Goal: Task Accomplishment & Management: Complete application form

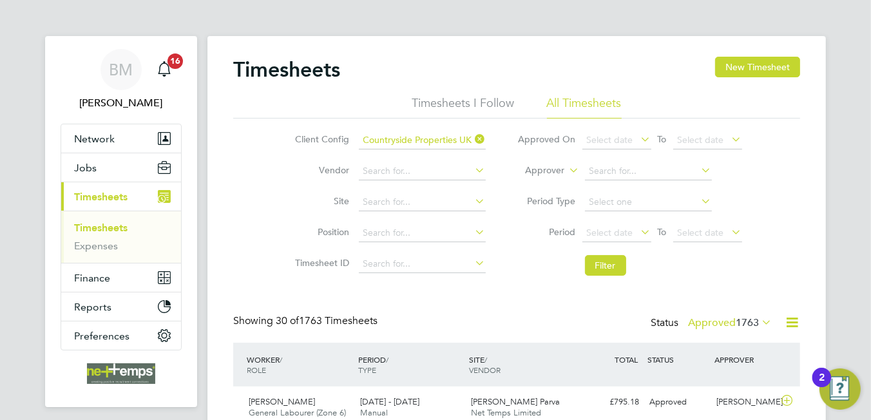
click at [762, 137] on div "Client Config Countryside Properties UK Ltd Vendor Site Position Timesheet ID A…" at bounding box center [516, 201] width 567 height 164
click at [753, 73] on button "New Timesheet" at bounding box center [757, 67] width 85 height 21
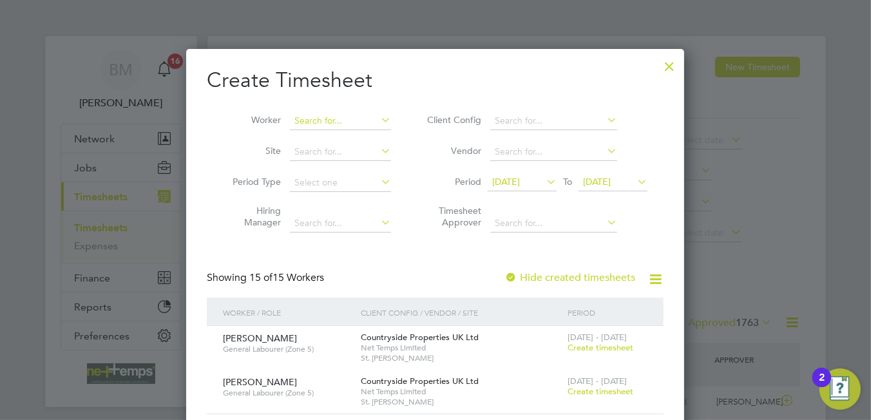
click at [323, 122] on input at bounding box center [340, 121] width 101 height 18
click at [351, 132] on li "[PERSON_NAME]" at bounding box center [353, 138] width 127 height 17
type input "[PERSON_NAME]"
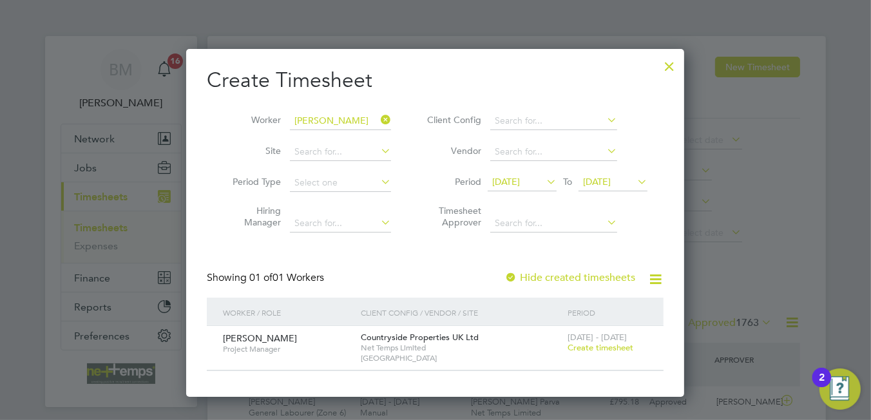
click at [587, 349] on span "Create timesheet" at bounding box center [601, 347] width 66 height 11
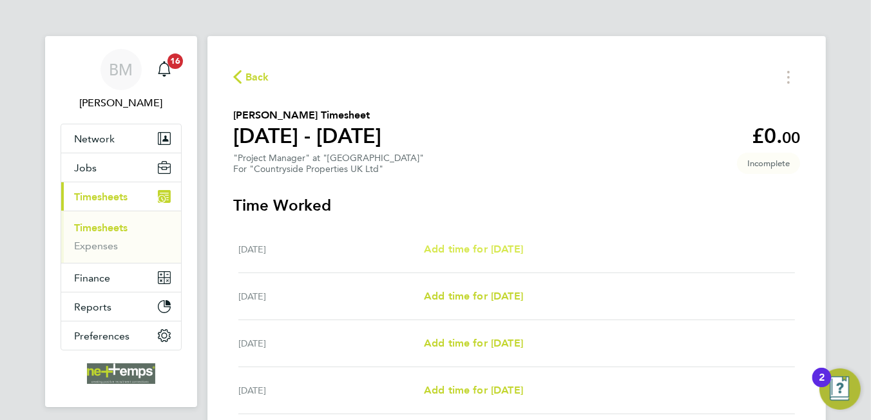
click at [480, 247] on span "Add time for [DATE]" at bounding box center [473, 249] width 99 height 12
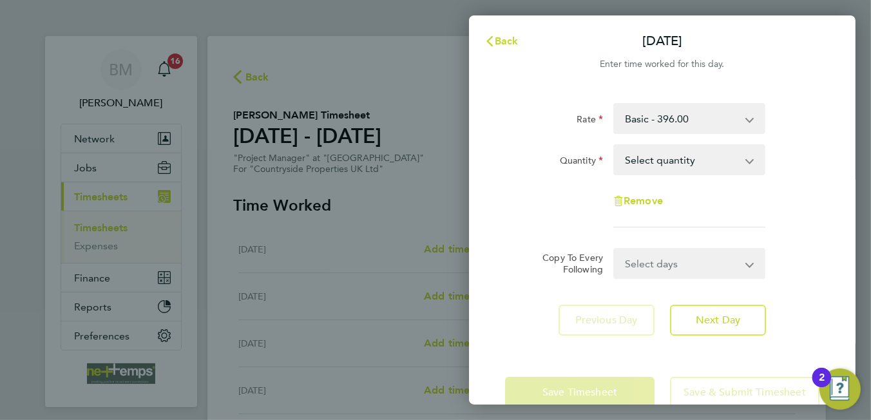
click at [679, 166] on select "Select quantity 0.5 1" at bounding box center [682, 160] width 134 height 28
select select "1"
click at [615, 146] on select "Select quantity 0.5 1" at bounding box center [682, 160] width 134 height 28
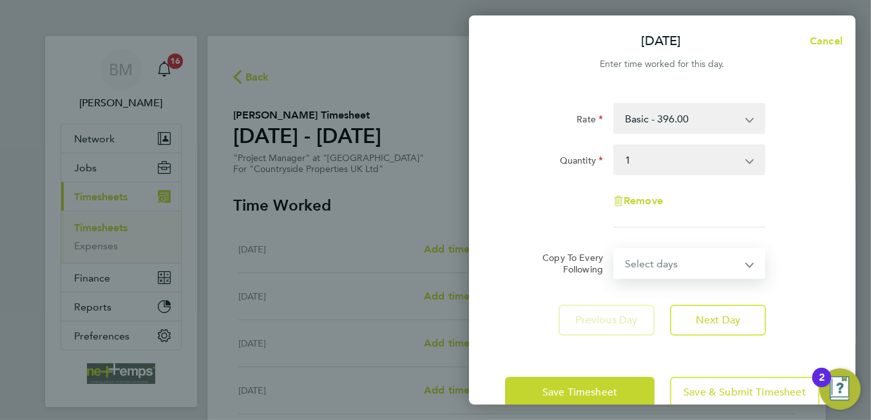
click at [680, 260] on select "Select days Day Weekday (Mon-Fri) Weekend (Sat-Sun) [DATE] [DATE] [DATE] [DATE]…" at bounding box center [682, 263] width 135 height 28
select select "WEEKEND"
click at [615, 249] on select "Select days Day Weekday (Mon-Fri) Weekend (Sat-Sun) [DATE] [DATE] [DATE] [DATE]…" at bounding box center [682, 263] width 135 height 28
select select "[DATE]"
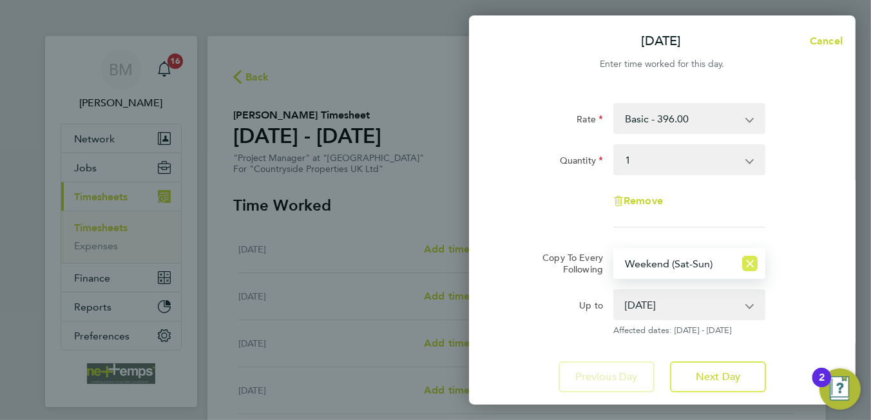
click at [751, 262] on icon "Reset selection" at bounding box center [749, 263] width 15 height 15
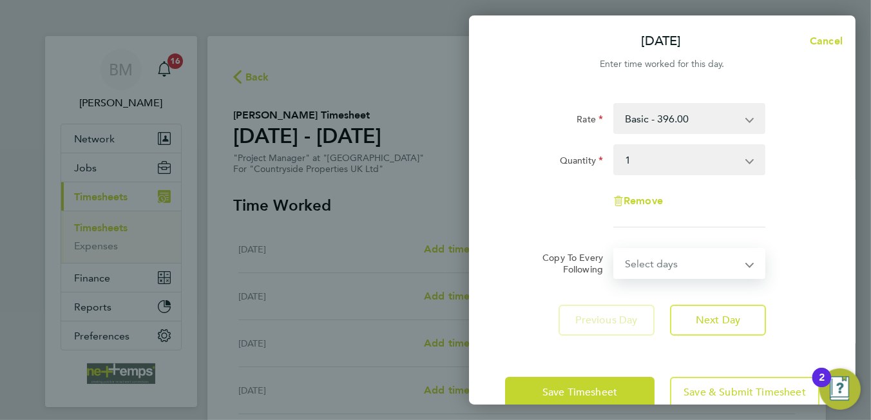
click at [664, 260] on select "Select days Day Weekday (Mon-Fri) Weekend (Sat-Sun) [DATE] [DATE] [DATE] [DATE]…" at bounding box center [682, 263] width 135 height 28
select select "WEEKDAY"
click at [615, 249] on select "Select days Day Weekday (Mon-Fri) Weekend (Sat-Sun) [DATE] [DATE] [DATE] [DATE]…" at bounding box center [682, 263] width 135 height 28
select select "[DATE]"
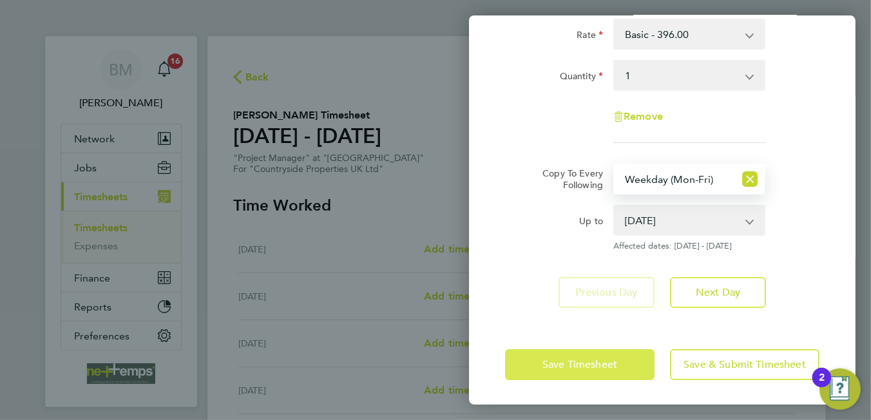
click at [603, 358] on span "Save Timesheet" at bounding box center [580, 364] width 75 height 13
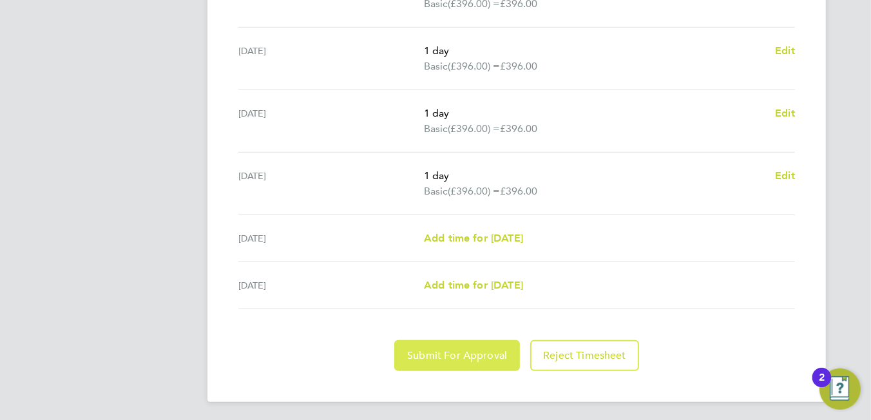
click at [480, 356] on span "Submit For Approval" at bounding box center [457, 355] width 100 height 13
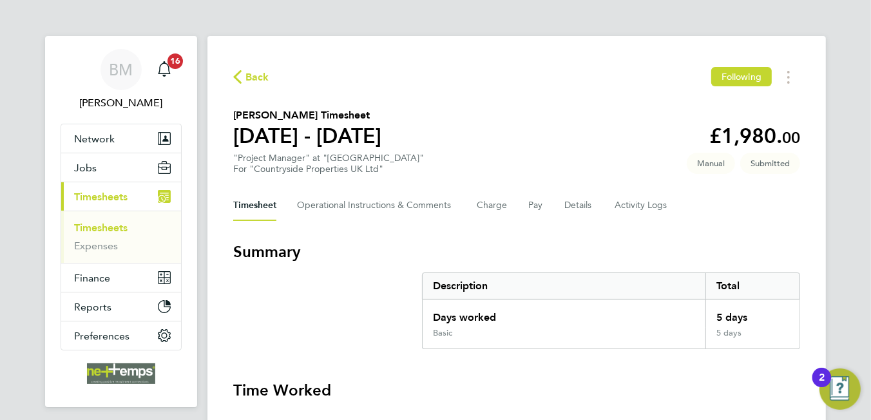
click at [105, 226] on link "Timesheets" at bounding box center [100, 228] width 53 height 12
